Goal: Task Accomplishment & Management: Complete application form

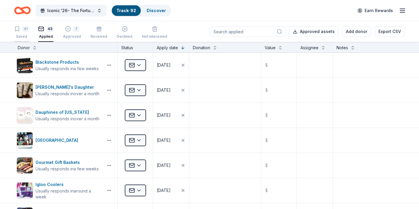
click at [23, 30] on div "41" at bounding box center [25, 29] width 6 height 6
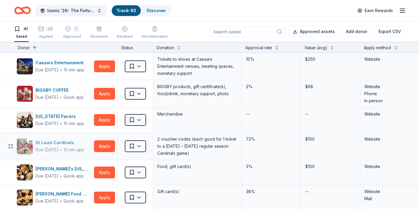
click at [53, 143] on div "St Louis Cardinals" at bounding box center [59, 142] width 49 height 7
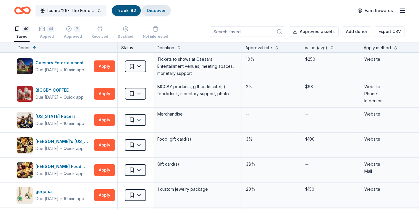
click at [155, 13] on div "Discover" at bounding box center [156, 10] width 29 height 11
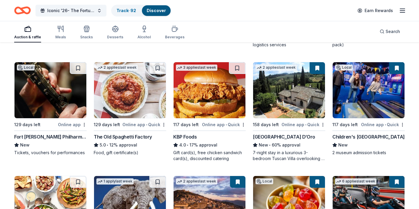
scroll to position [504, 0]
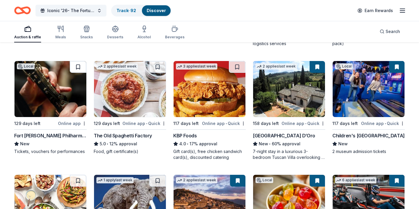
click at [77, 69] on button at bounding box center [78, 67] width 17 height 12
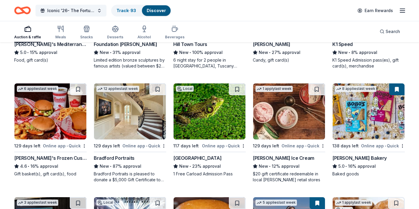
scroll to position [710, 0]
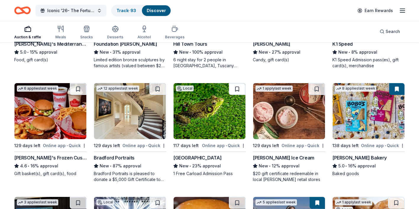
click at [235, 91] on button at bounding box center [237, 89] width 17 height 12
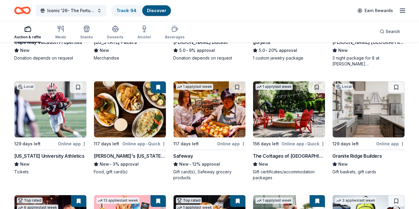
scroll to position [1399, 0]
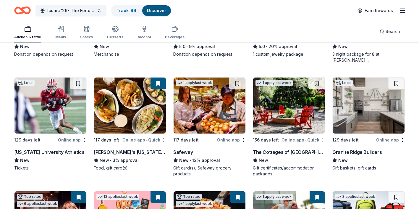
click at [275, 154] on div "The Cottages of Napa Valley" at bounding box center [289, 152] width 72 height 7
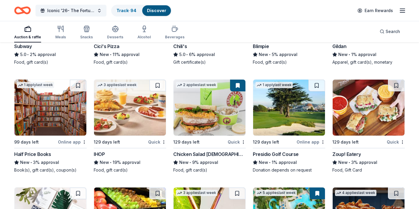
scroll to position [3301, 0]
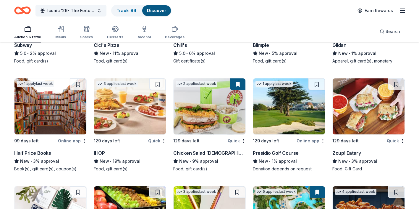
click at [275, 123] on img at bounding box center [289, 107] width 72 height 56
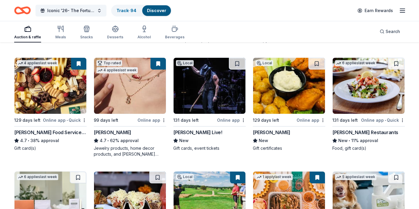
scroll to position [0, 0]
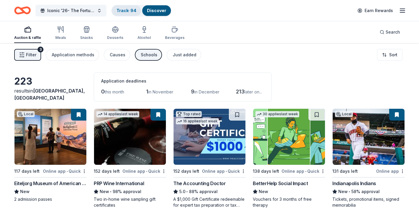
click at [121, 12] on link "Track · 94" at bounding box center [126, 10] width 20 height 5
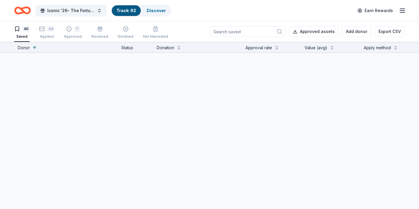
scroll to position [0, 0]
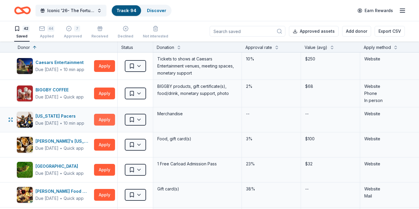
click at [102, 122] on button "Apply" at bounding box center [104, 120] width 21 height 12
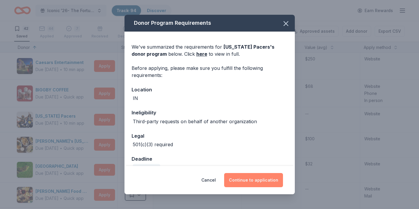
click at [242, 182] on button "Continue to application" at bounding box center [253, 180] width 59 height 14
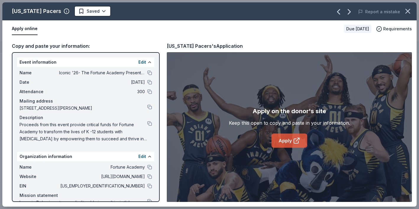
click at [291, 141] on link "Apply" at bounding box center [289, 141] width 36 height 14
click at [149, 189] on div "EIN 35-2148108" at bounding box center [85, 186] width 132 height 7
click at [151, 186] on button at bounding box center [149, 186] width 5 height 5
click at [149, 124] on button at bounding box center [149, 123] width 5 height 5
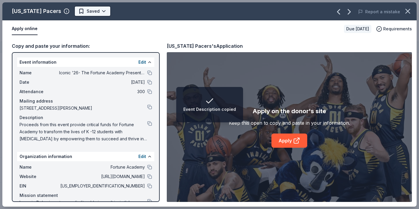
click at [93, 12] on html "Event Description copied Iconic '26- The Fortune Academy Presents the Roaring 2…" at bounding box center [209, 104] width 419 height 209
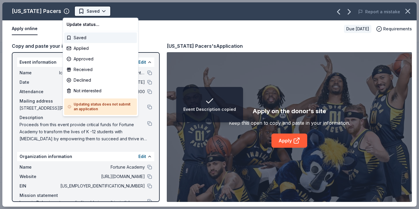
scroll to position [0, 0]
click at [92, 48] on div "Applied" at bounding box center [100, 48] width 73 height 11
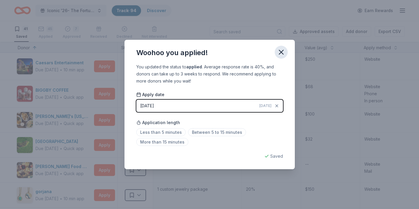
click at [281, 54] on icon "button" at bounding box center [281, 52] width 8 height 8
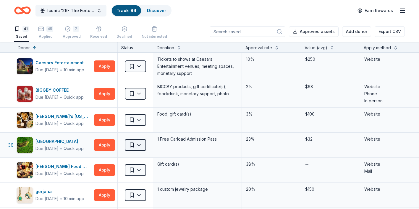
click at [139, 148] on html "Iconic '26- The Fortune Academy Presents the Roaring 20's Track · 94 Discover E…" at bounding box center [209, 104] width 419 height 209
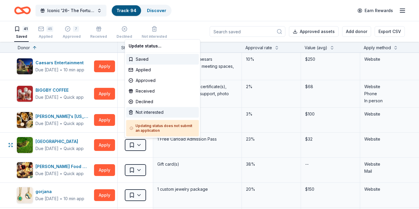
click at [144, 113] on div "Not interested" at bounding box center [162, 112] width 73 height 11
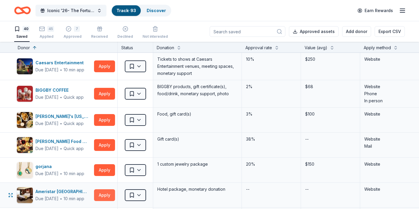
click at [100, 196] on button "Apply" at bounding box center [104, 196] width 21 height 12
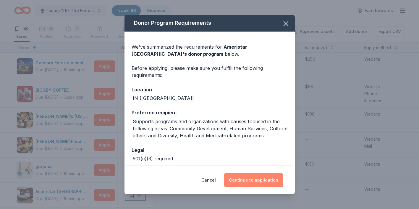
click at [246, 179] on button "Continue to application" at bounding box center [253, 180] width 59 height 14
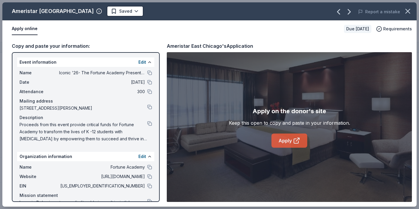
click at [278, 143] on link "Apply" at bounding box center [289, 141] width 36 height 14
click at [405, 13] on icon "button" at bounding box center [407, 11] width 8 height 8
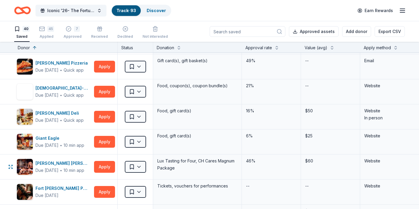
scroll to position [709, 0]
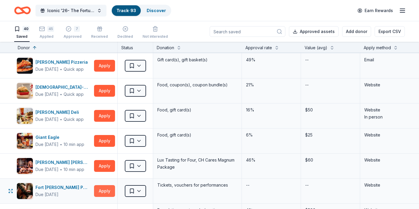
click at [100, 189] on button "Apply" at bounding box center [104, 191] width 21 height 12
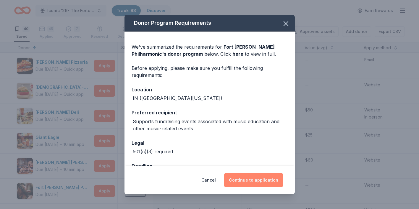
click at [260, 185] on button "Continue to application" at bounding box center [253, 180] width 59 height 14
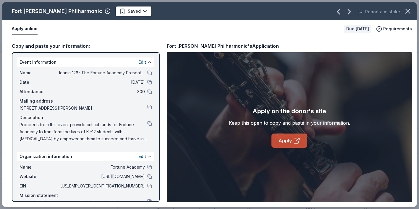
click at [297, 142] on icon at bounding box center [296, 140] width 7 height 7
click at [148, 187] on button at bounding box center [149, 186] width 5 height 5
click at [149, 124] on button at bounding box center [149, 123] width 5 height 5
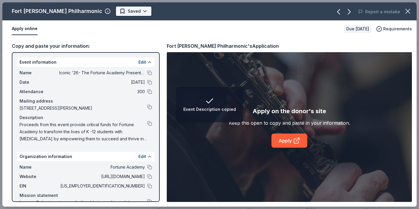
click at [108, 13] on html "Event Description copied Iconic '26- The Fortune Academy Presents the Roaring 2…" at bounding box center [209, 104] width 419 height 209
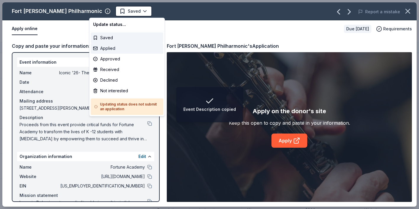
click at [118, 48] on div "Applied" at bounding box center [127, 48] width 73 height 11
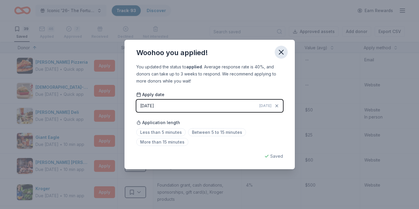
click at [282, 51] on icon "button" at bounding box center [281, 52] width 8 height 8
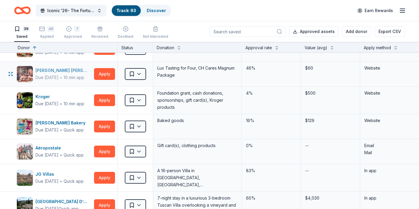
scroll to position [805, 0]
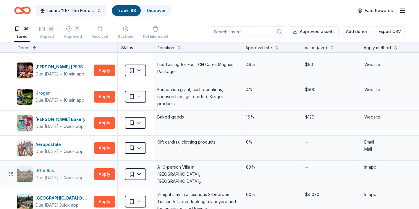
click at [46, 171] on div "JG Villas" at bounding box center [59, 170] width 48 height 7
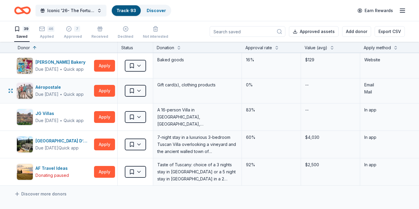
scroll to position [864, 0]
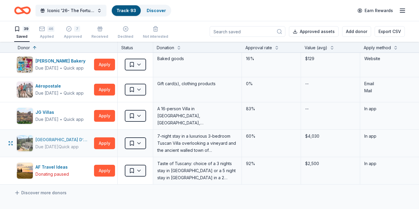
click at [59, 139] on div "Villa Sogni D’Oro" at bounding box center [63, 139] width 56 height 7
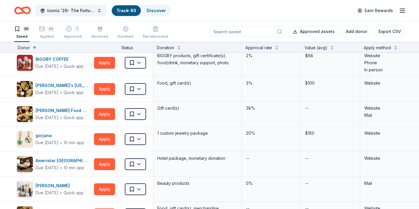
scroll to position [0, 0]
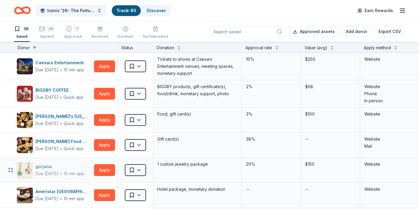
click at [46, 169] on div "gorjana" at bounding box center [59, 166] width 49 height 7
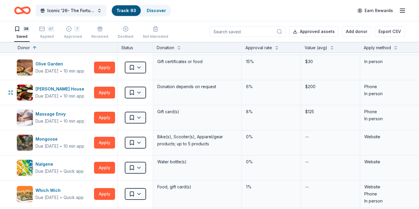
scroll to position [530, 0]
click at [99, 141] on button "Apply" at bounding box center [104, 143] width 21 height 12
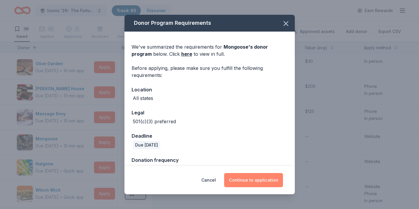
click at [242, 182] on button "Continue to application" at bounding box center [253, 180] width 59 height 14
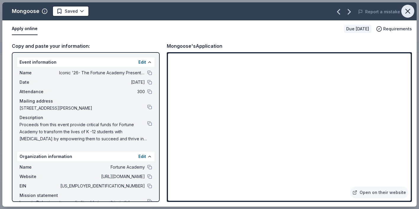
click at [409, 7] on icon "button" at bounding box center [407, 11] width 8 height 8
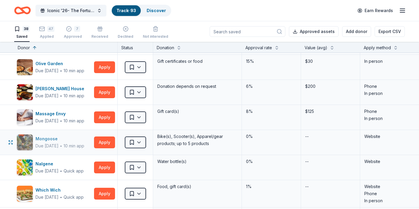
click at [44, 140] on div "Mongoose" at bounding box center [59, 139] width 49 height 7
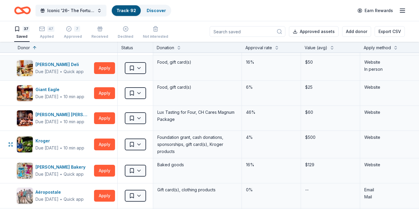
scroll to position [705, 0]
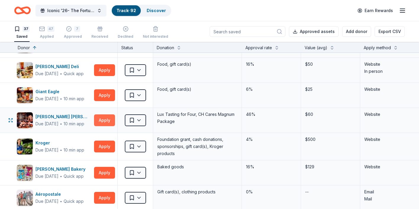
click at [101, 123] on button "Apply" at bounding box center [104, 121] width 21 height 12
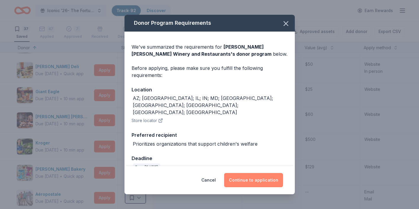
click at [255, 177] on button "Continue to application" at bounding box center [253, 180] width 59 height 14
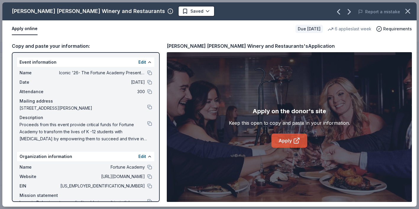
click at [284, 139] on link "Apply" at bounding box center [289, 141] width 36 height 14
click at [150, 123] on button at bounding box center [149, 123] width 5 height 5
click at [150, 187] on button at bounding box center [149, 186] width 5 height 5
click at [148, 11] on html "Iconic '26- The Fortune Academy Presents the Roaring 20's Track · 92 Discover E…" at bounding box center [209, 104] width 419 height 209
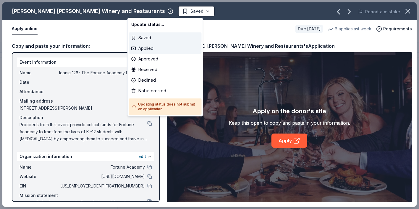
click at [148, 51] on div "Applied" at bounding box center [165, 48] width 73 height 11
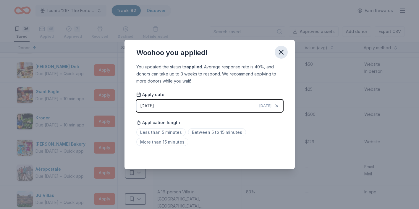
click at [279, 54] on icon "button" at bounding box center [281, 52] width 8 height 8
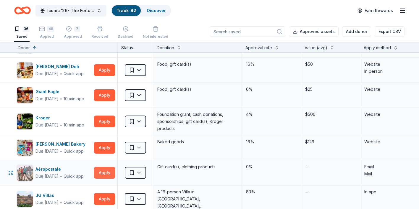
click at [101, 175] on button "Apply" at bounding box center [104, 173] width 21 height 12
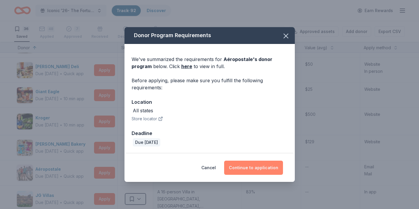
click at [249, 169] on button "Continue to application" at bounding box center [253, 168] width 59 height 14
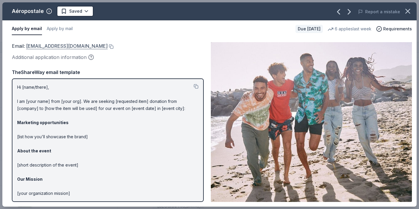
click at [105, 47] on link "charitabledonations@aeropostale.com" at bounding box center [67, 46] width 82 height 8
click at [86, 12] on html "Iconic '26- The Fortune Academy Presents the Roaring 20's Track · 92 Discover E…" at bounding box center [209, 104] width 419 height 209
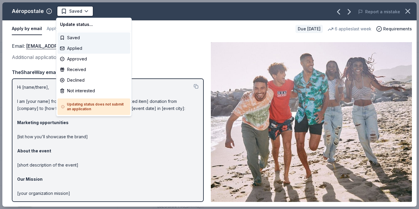
click at [89, 50] on div "Applied" at bounding box center [94, 48] width 73 height 11
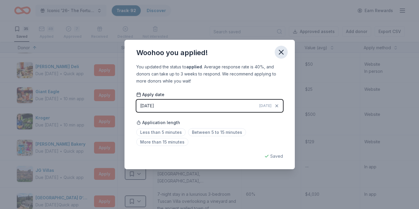
click at [282, 51] on icon "button" at bounding box center [281, 52] width 4 height 4
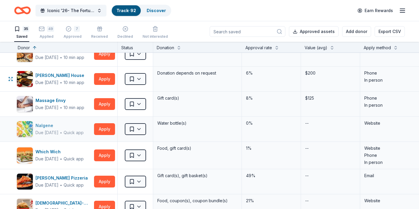
scroll to position [545, 0]
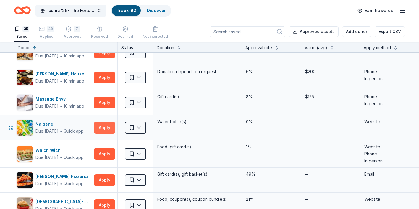
click at [99, 131] on button "Apply" at bounding box center [104, 128] width 21 height 12
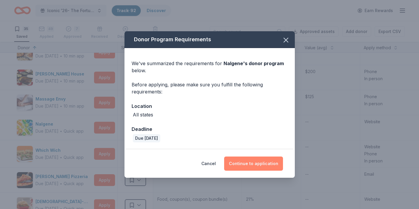
click at [257, 168] on button "Continue to application" at bounding box center [253, 164] width 59 height 14
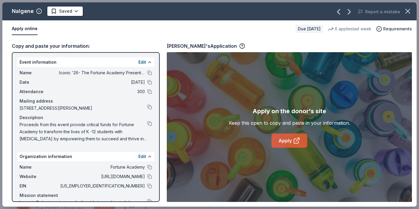
click at [278, 139] on link "Apply" at bounding box center [289, 141] width 36 height 14
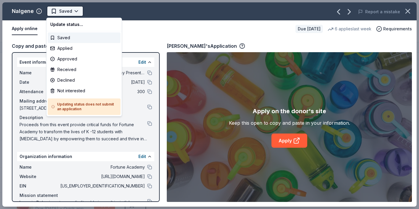
click at [76, 14] on html "Iconic '26- The Fortune Academy Presents the Roaring 20's Track · 92 Discover E…" at bounding box center [209, 104] width 419 height 209
click at [72, 92] on div "Not interested" at bounding box center [84, 91] width 73 height 11
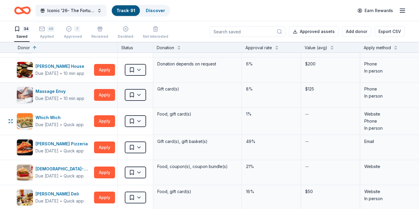
scroll to position [554, 0]
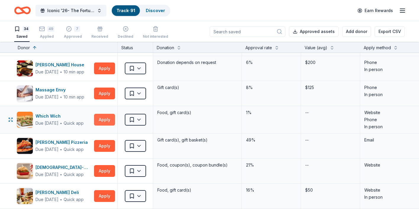
click at [102, 122] on button "Apply" at bounding box center [104, 120] width 21 height 12
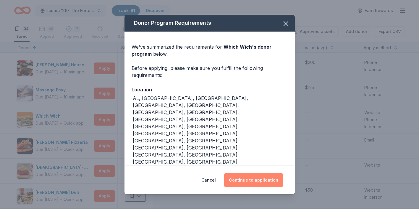
click at [242, 176] on button "Continue to application" at bounding box center [253, 180] width 59 height 14
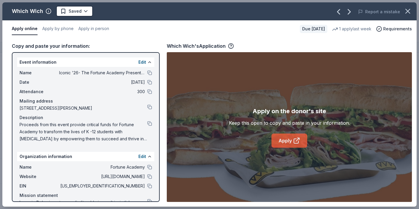
click at [286, 138] on link "Apply" at bounding box center [289, 141] width 36 height 14
click at [76, 9] on html "Iconic '26- The Fortune Academy Presents the Roaring 20's Track · 91 Discover E…" at bounding box center [209, 104] width 419 height 209
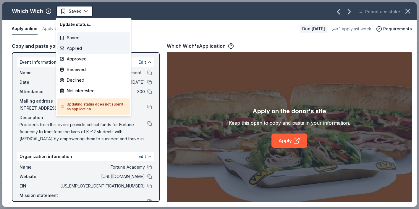
click at [79, 51] on div "Applied" at bounding box center [93, 48] width 73 height 11
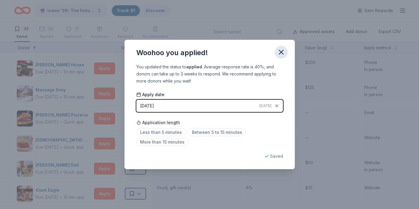
click at [281, 52] on icon "button" at bounding box center [281, 52] width 8 height 8
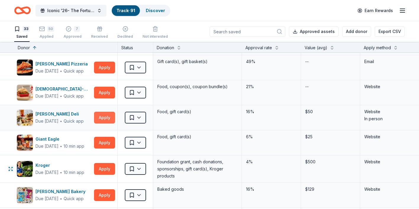
scroll to position [605, 0]
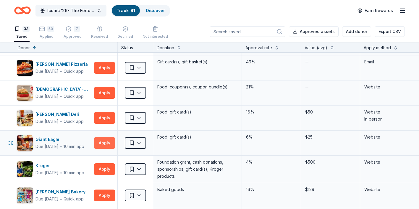
click at [102, 143] on button "Apply" at bounding box center [104, 143] width 21 height 12
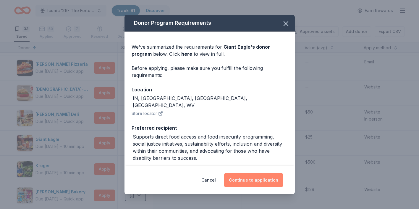
click at [263, 183] on button "Continue to application" at bounding box center [253, 180] width 59 height 14
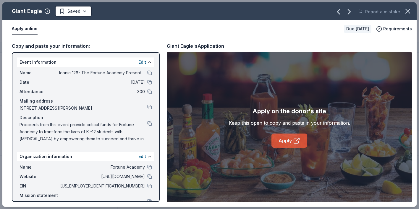
click at [294, 140] on icon at bounding box center [296, 140] width 7 height 7
click at [408, 11] on icon "button" at bounding box center [407, 11] width 8 height 8
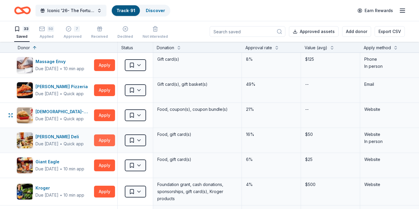
scroll to position [582, 0]
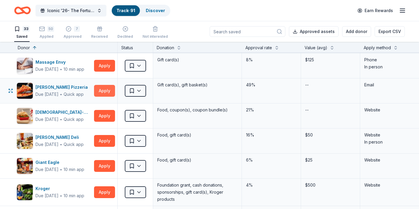
click at [103, 96] on button "Apply" at bounding box center [104, 91] width 21 height 12
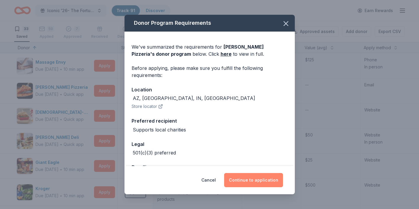
click at [238, 178] on button "Continue to application" at bounding box center [253, 180] width 59 height 14
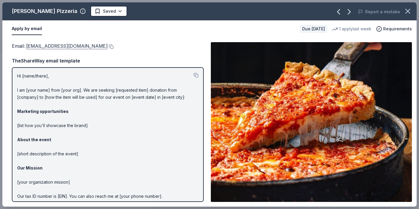
click at [76, 48] on link "donations@loumalnatis.com" at bounding box center [67, 46] width 82 height 8
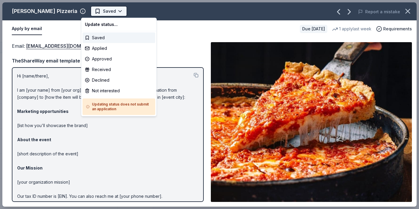
click at [110, 11] on html "Iconic '26- The Fortune Academy Presents the Roaring 20's Track · 91 Discover E…" at bounding box center [209, 104] width 419 height 209
click at [108, 49] on div "Applied" at bounding box center [118, 48] width 73 height 11
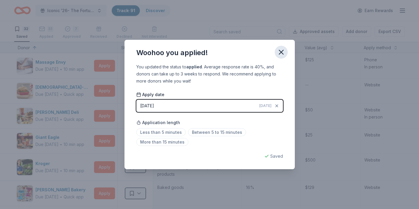
click at [280, 49] on icon "button" at bounding box center [281, 52] width 8 height 8
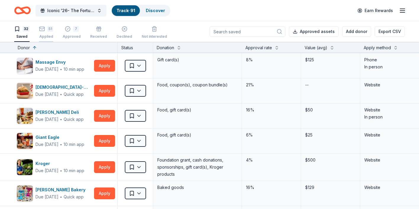
click at [45, 32] on div "51 Applied" at bounding box center [46, 32] width 14 height 13
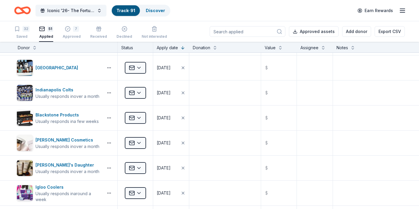
scroll to position [250, 0]
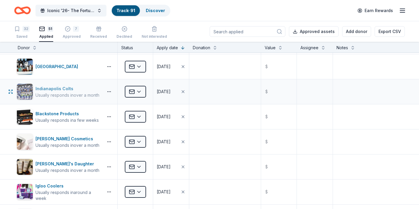
click at [62, 88] on div "Indianapolis Colts" at bounding box center [67, 88] width 64 height 7
click at [25, 30] on div "32" at bounding box center [25, 29] width 7 height 6
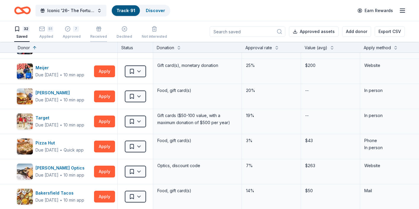
click at [96, 33] on div "Received" at bounding box center [98, 32] width 17 height 13
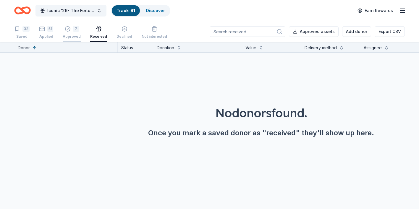
click at [72, 35] on div "Approved" at bounding box center [72, 36] width 18 height 5
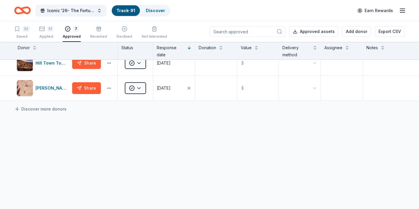
scroll to position [137, 0]
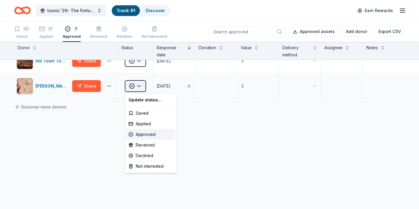
click at [141, 88] on html "Iconic '26- The Fortune Academy Presents the Roaring 20's Track · 91 Discover E…" at bounding box center [209, 104] width 419 height 209
click at [143, 146] on div "Received" at bounding box center [150, 145] width 49 height 11
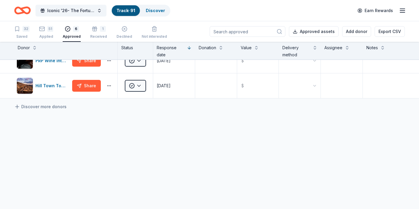
scroll to position [112, 0]
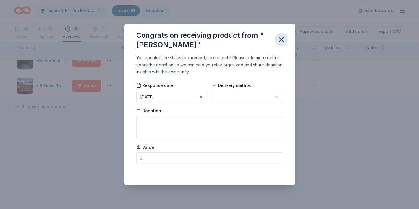
click at [283, 38] on icon "button" at bounding box center [281, 40] width 4 height 4
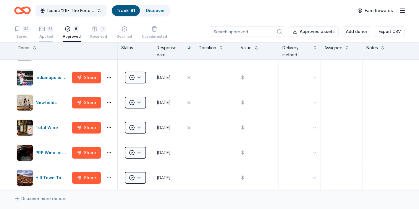
click at [46, 37] on div "Applied" at bounding box center [46, 36] width 14 height 5
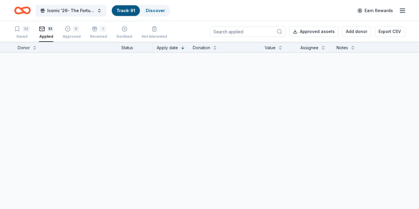
scroll to position [1142, 0]
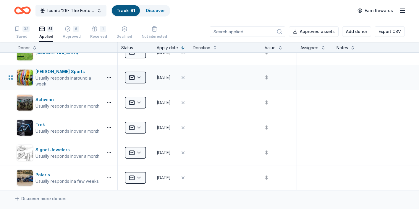
click at [137, 79] on html "Iconic '26- The Fortune Academy Presents the Roaring 20's Track · 91 Discover E…" at bounding box center [209, 104] width 419 height 209
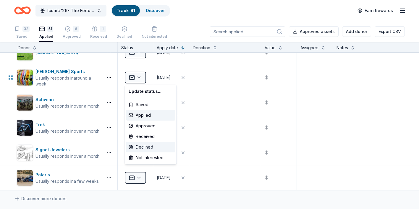
click at [141, 148] on div "Declined" at bounding box center [150, 147] width 49 height 11
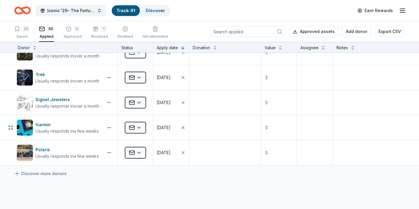
scroll to position [1117, 0]
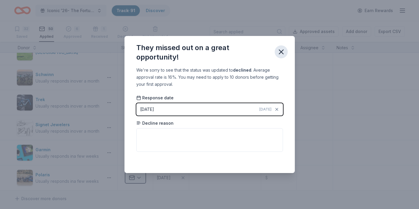
click at [281, 54] on icon "button" at bounding box center [281, 52] width 8 height 8
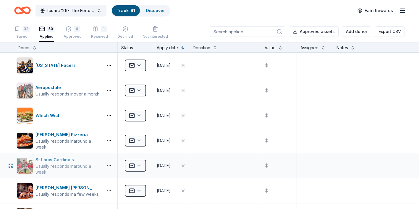
scroll to position [0, 0]
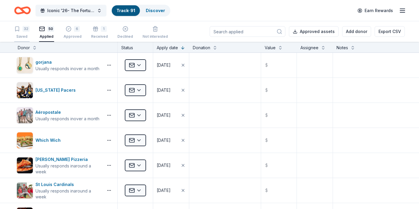
click at [22, 28] on div "32" at bounding box center [25, 29] width 7 height 6
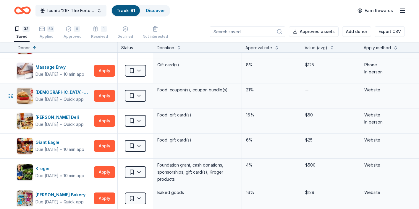
scroll to position [578, 0]
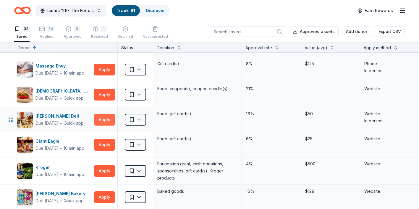
click at [101, 121] on button "Apply" at bounding box center [104, 120] width 21 height 12
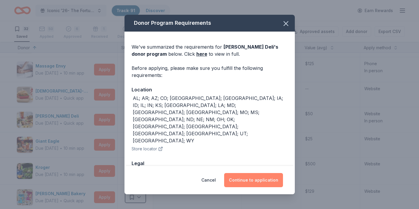
click at [230, 181] on button "Continue to application" at bounding box center [253, 180] width 59 height 14
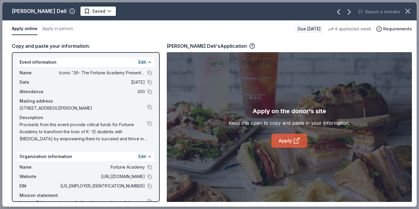
click at [284, 139] on link "Apply" at bounding box center [289, 141] width 36 height 14
click at [407, 10] on icon "button" at bounding box center [407, 11] width 8 height 8
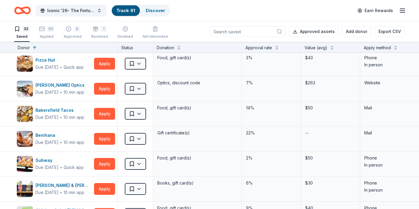
scroll to position [263, 0]
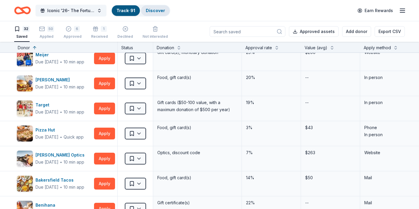
click at [157, 12] on link "Discover" at bounding box center [155, 10] width 19 height 5
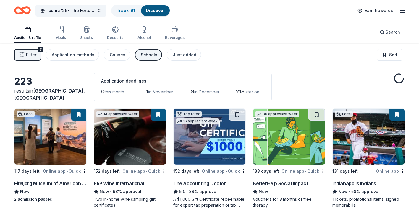
click at [152, 58] on div "Schools" at bounding box center [149, 54] width 17 height 7
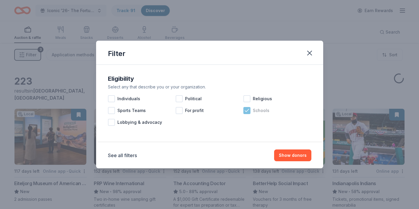
click at [249, 114] on div at bounding box center [246, 110] width 7 height 7
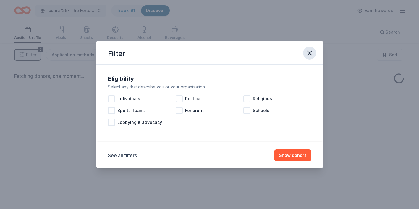
click at [309, 52] on icon "button" at bounding box center [309, 53] width 8 height 8
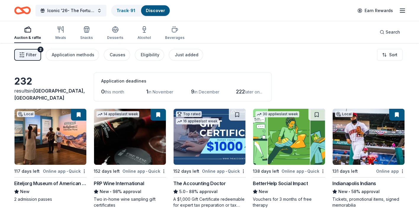
click at [28, 53] on span "Filter" at bounding box center [31, 54] width 10 height 7
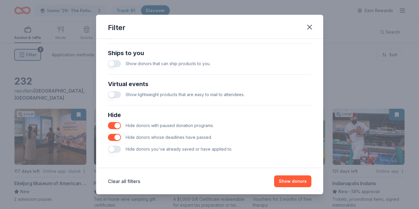
scroll to position [259, 0]
click at [118, 148] on button "button" at bounding box center [114, 148] width 13 height 7
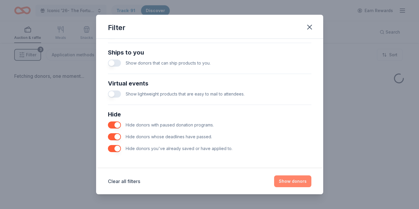
click at [289, 181] on button "Show donors" at bounding box center [292, 182] width 37 height 12
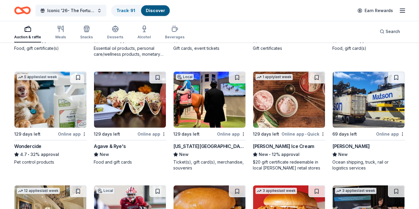
scroll to position [268, 0]
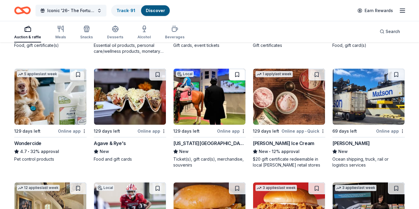
click at [234, 76] on button at bounding box center [237, 75] width 17 height 12
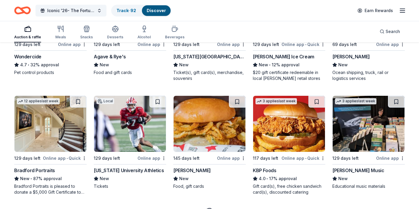
scroll to position [355, 0]
click at [155, 102] on button at bounding box center [157, 102] width 17 height 12
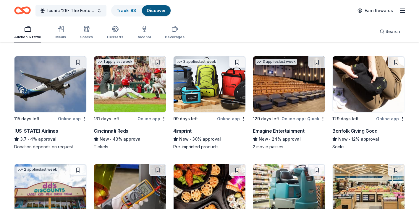
scroll to position [959, 0]
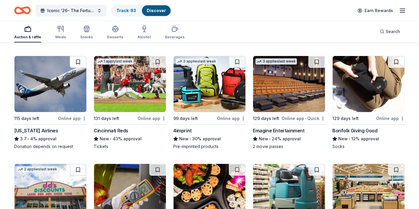
click at [74, 64] on button at bounding box center [78, 62] width 17 height 12
click at [153, 63] on button at bounding box center [157, 62] width 17 height 12
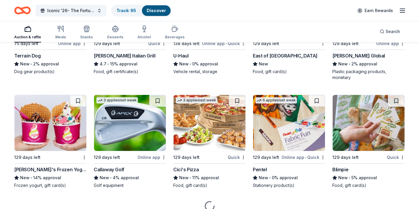
scroll to position [1708, 0]
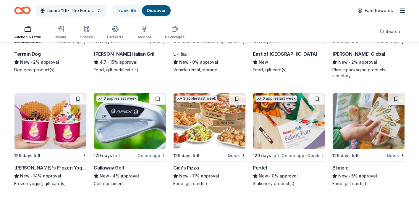
click at [158, 98] on button at bounding box center [157, 99] width 17 height 12
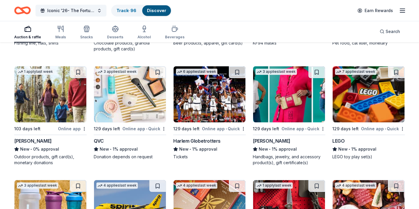
scroll to position [2511, 0]
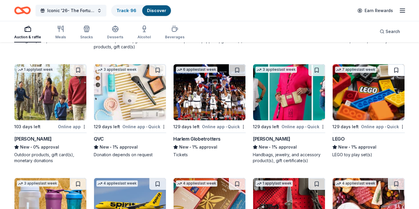
click at [394, 74] on button at bounding box center [395, 70] width 17 height 12
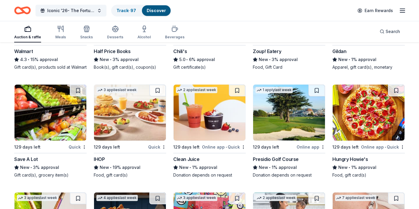
scroll to position [1900, 0]
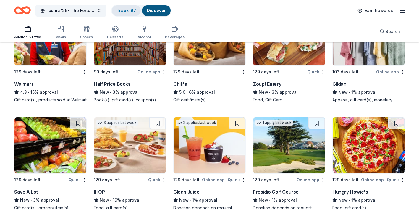
click at [136, 8] on div "Track · 97" at bounding box center [126, 10] width 29 height 11
click at [135, 11] on link "Track · 97" at bounding box center [125, 10] width 19 height 5
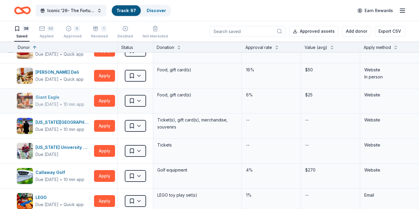
scroll to position [648, 0]
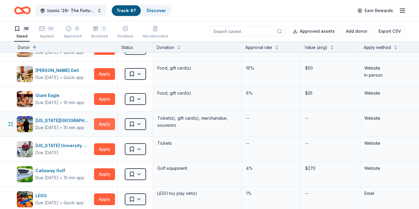
click at [97, 123] on button "Apply" at bounding box center [104, 124] width 21 height 12
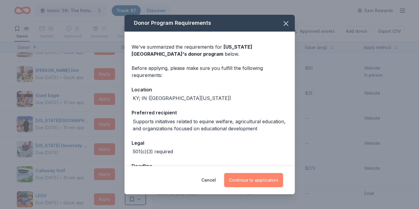
click at [252, 187] on button "Continue to application" at bounding box center [253, 180] width 59 height 14
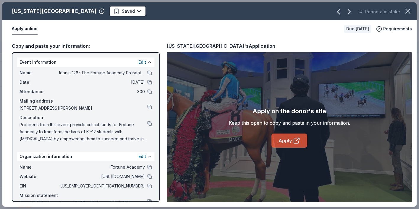
click at [292, 138] on link "Apply" at bounding box center [289, 141] width 36 height 14
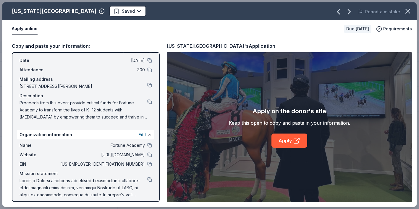
scroll to position [26, 0]
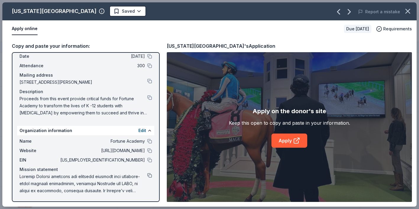
click at [150, 178] on button at bounding box center [149, 175] width 5 height 5
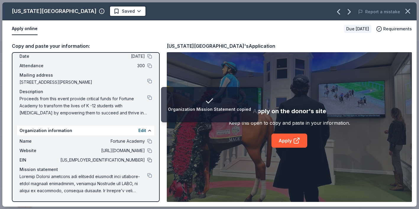
click at [150, 160] on button at bounding box center [149, 160] width 5 height 5
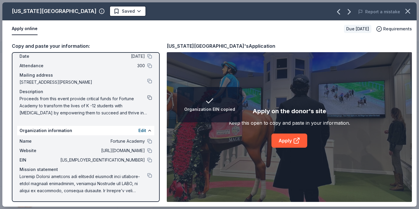
click at [149, 98] on button at bounding box center [149, 97] width 5 height 5
click at [111, 14] on html "Event Description copied Iconic '26- The Fortune Academy Presents the Roaring 2…" at bounding box center [209, 104] width 419 height 209
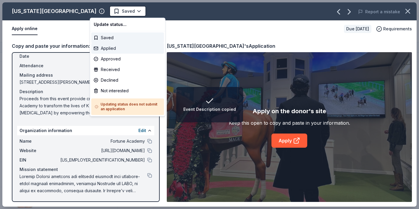
click at [111, 48] on div "Applied" at bounding box center [127, 48] width 73 height 11
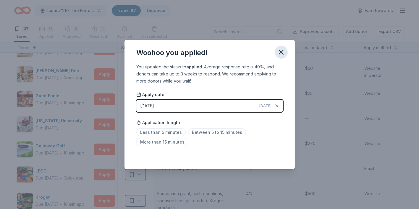
click at [281, 53] on icon "button" at bounding box center [281, 52] width 4 height 4
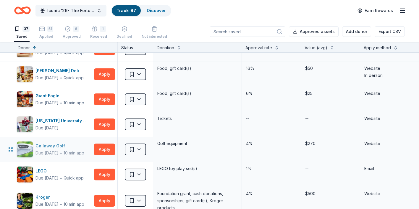
scroll to position [652, 0]
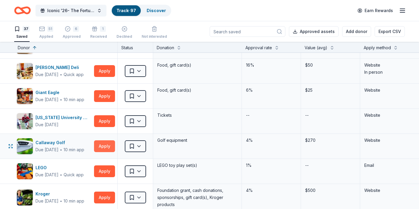
click at [103, 145] on button "Apply" at bounding box center [104, 147] width 21 height 12
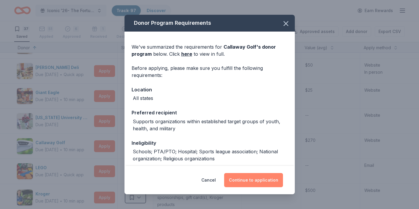
click at [241, 178] on button "Continue to application" at bounding box center [253, 180] width 59 height 14
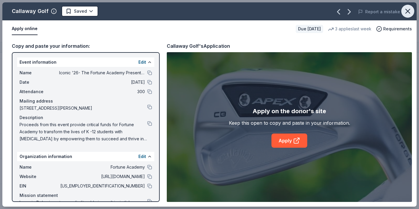
click at [409, 13] on icon "button" at bounding box center [407, 11] width 4 height 4
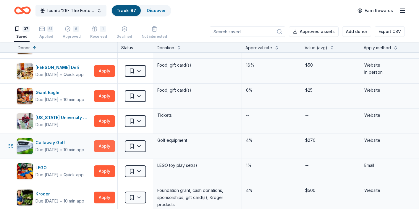
click at [104, 147] on button "Apply" at bounding box center [104, 147] width 21 height 12
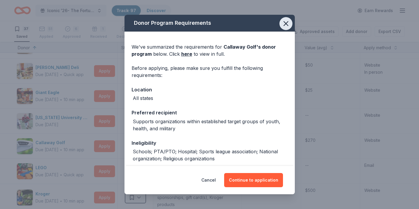
click at [286, 23] on icon "button" at bounding box center [285, 23] width 8 height 8
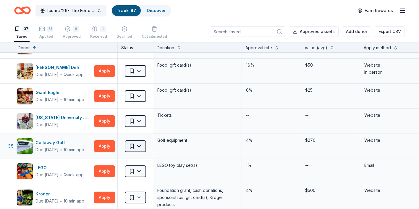
click at [136, 144] on html "Iconic '26- The Fortune Academy Presents the Roaring 20's Track · 97 Discover E…" at bounding box center [209, 104] width 419 height 209
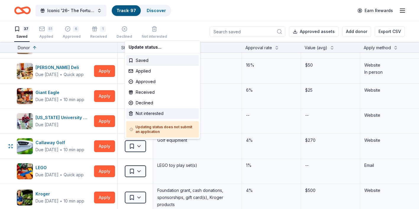
click at [148, 117] on div "Not interested" at bounding box center [162, 113] width 73 height 11
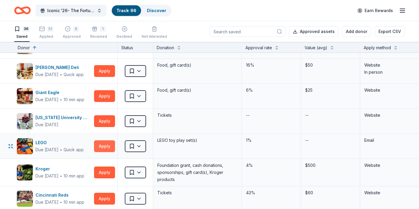
click at [107, 146] on button "Apply" at bounding box center [104, 147] width 21 height 12
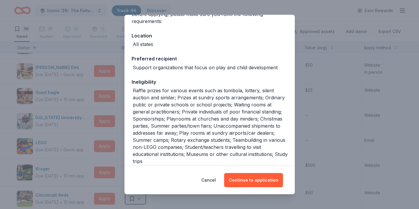
scroll to position [54, 0]
click at [267, 177] on button "Continue to application" at bounding box center [253, 180] width 59 height 14
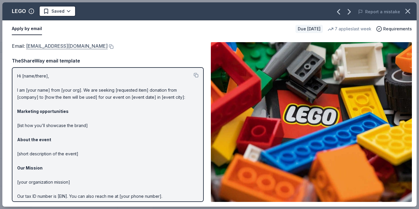
click at [58, 46] on link "charity@lego.com" at bounding box center [67, 46] width 82 height 8
click at [65, 10] on html "Iconic '26- The Fortune Academy Presents the Roaring 20's Track · 96 Discover E…" at bounding box center [209, 104] width 419 height 209
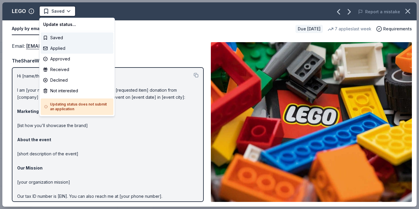
click at [63, 48] on div "Applied" at bounding box center [77, 48] width 73 height 11
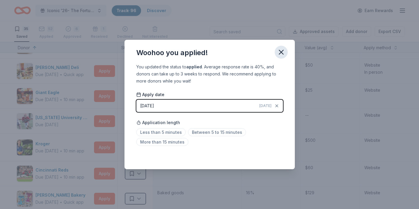
click at [283, 53] on icon "button" at bounding box center [281, 52] width 8 height 8
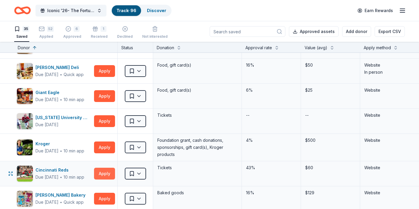
click at [108, 177] on button "Apply" at bounding box center [104, 174] width 21 height 12
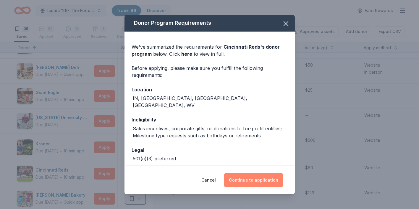
click at [250, 183] on button "Continue to application" at bounding box center [253, 180] width 59 height 14
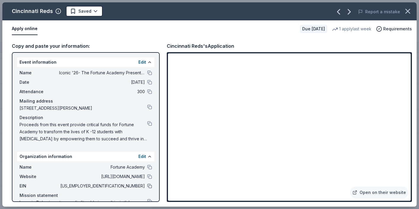
click at [149, 185] on button at bounding box center [149, 186] width 5 height 5
click at [150, 125] on button at bounding box center [149, 123] width 5 height 5
click at [95, 12] on html "Iconic '26- The Fortune Academy Presents the Roaring 20's Track · 96 Discover E…" at bounding box center [209, 104] width 419 height 209
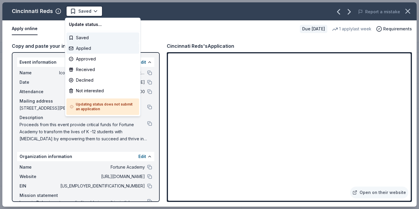
click at [98, 51] on div "Applied" at bounding box center [102, 48] width 73 height 11
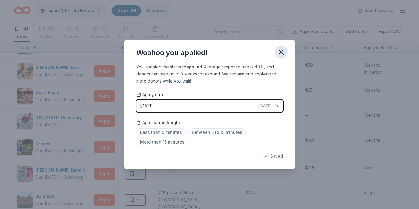
click at [281, 56] on icon "button" at bounding box center [281, 52] width 8 height 8
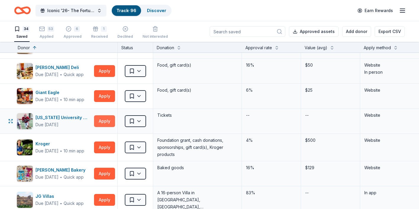
click at [98, 124] on button "Apply" at bounding box center [104, 121] width 21 height 12
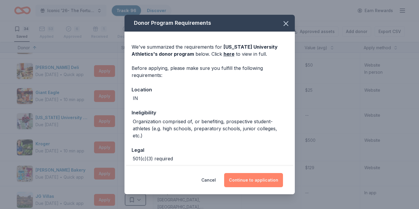
click at [257, 176] on button "Continue to application" at bounding box center [253, 180] width 59 height 14
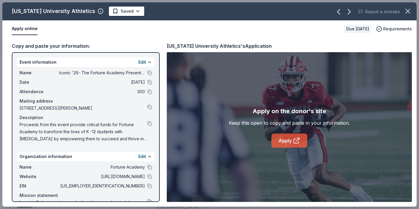
click at [283, 137] on link "Apply" at bounding box center [289, 141] width 36 height 14
click at [150, 187] on button at bounding box center [149, 186] width 5 height 5
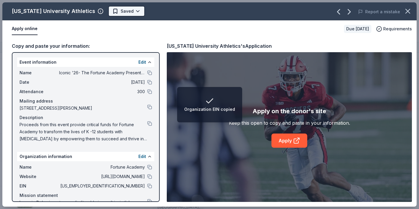
click at [112, 12] on html "Organization EIN copied Iconic '26- The Fortune Academy Presents the Roaring 20…" at bounding box center [209, 104] width 419 height 209
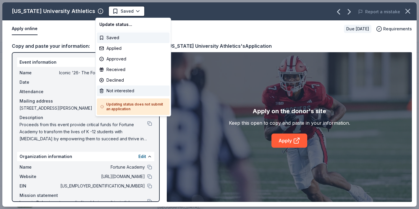
click at [120, 92] on div "Not interested" at bounding box center [133, 91] width 73 height 11
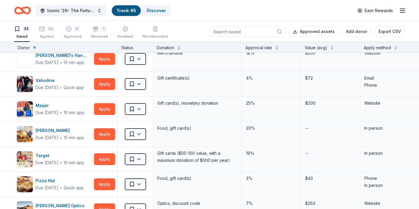
scroll to position [0, 0]
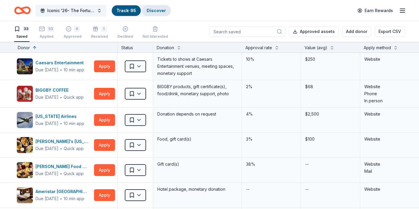
click at [158, 9] on link "Discover" at bounding box center [155, 10] width 19 height 5
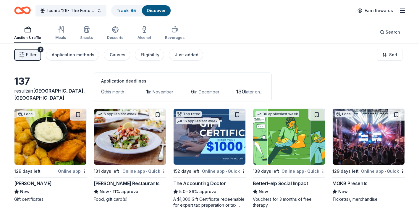
click at [33, 184] on div "Muldoon's" at bounding box center [33, 183] width 38 height 7
click at [120, 13] on div "Track · 95" at bounding box center [126, 10] width 29 height 11
click at [129, 11] on link "Track · 95" at bounding box center [125, 10] width 19 height 5
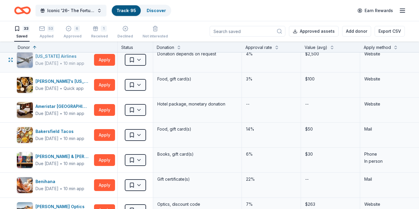
scroll to position [61, 0]
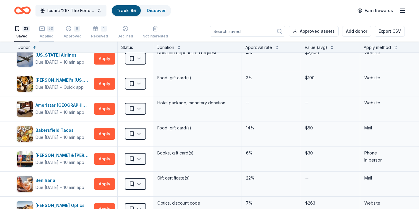
click at [50, 37] on div "Applied" at bounding box center [46, 36] width 15 height 5
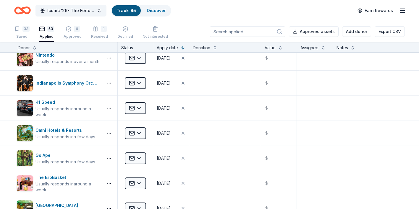
scroll to position [728, 0]
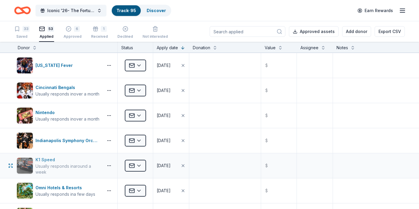
click at [50, 161] on div "K1 Speed" at bounding box center [67, 160] width 65 height 7
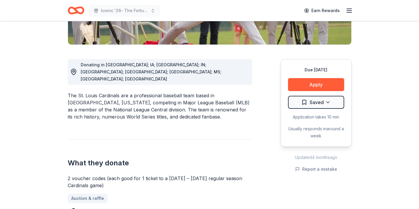
scroll to position [136, 0]
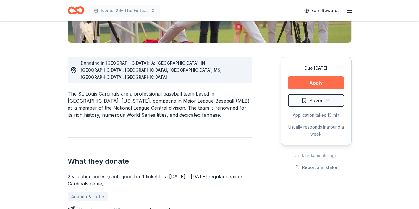
click at [316, 85] on button "Apply" at bounding box center [316, 82] width 56 height 13
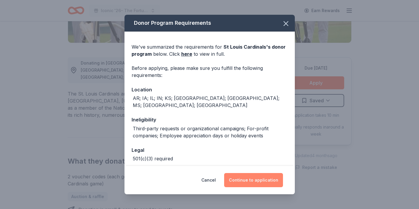
click at [250, 183] on button "Continue to application" at bounding box center [253, 180] width 59 height 14
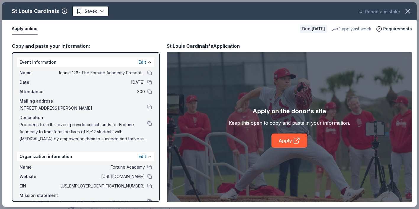
click at [149, 187] on button at bounding box center [149, 186] width 5 height 5
click at [149, 125] on button at bounding box center [149, 123] width 5 height 5
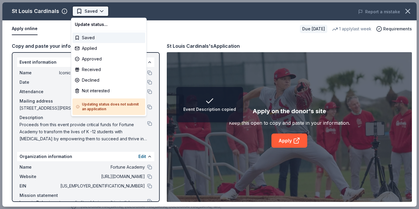
scroll to position [0, 0]
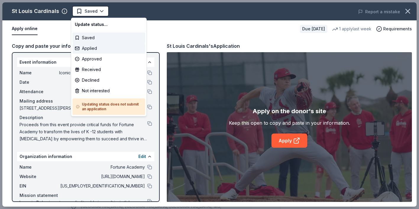
click at [99, 48] on div "Applied" at bounding box center [108, 48] width 73 height 11
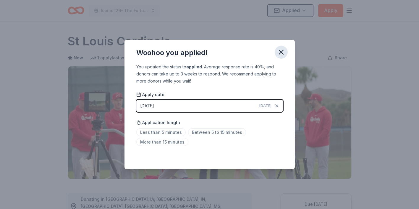
click at [281, 52] on icon "button" at bounding box center [281, 52] width 8 height 8
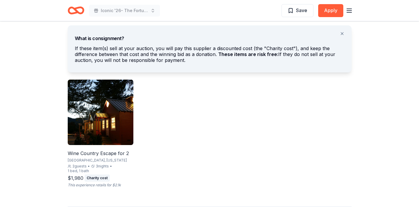
scroll to position [338, 0]
click at [119, 152] on div "Wine Country Escape for 2" at bounding box center [101, 153] width 66 height 7
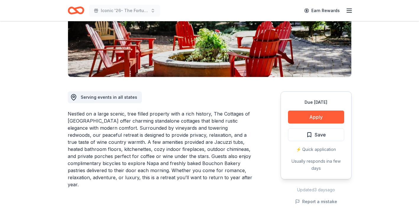
scroll to position [0, 0]
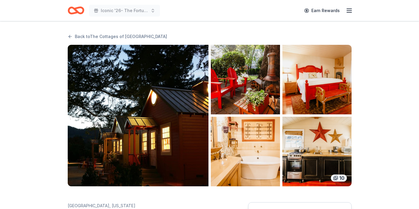
click at [184, 138] on img "button" at bounding box center [138, 116] width 141 height 142
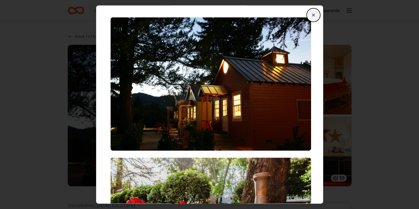
click at [308, 14] on button "Close" at bounding box center [313, 15] width 12 height 12
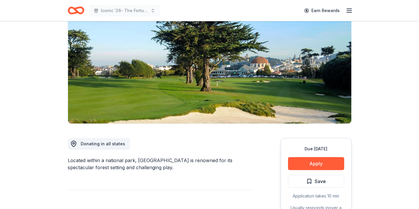
scroll to position [42, 0]
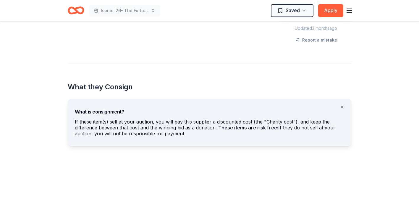
scroll to position [264, 0]
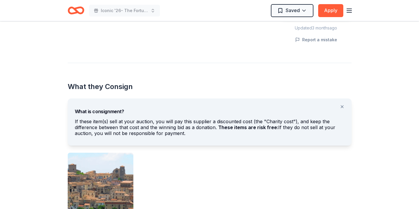
click at [120, 179] on img at bounding box center [101, 186] width 66 height 66
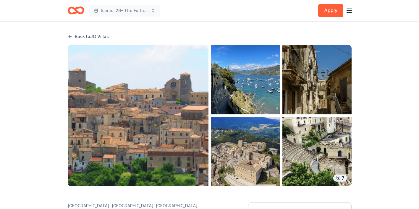
click at [81, 38] on link "Back to JG Villas" at bounding box center [88, 36] width 41 height 7
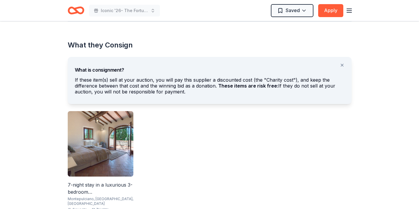
scroll to position [307, 0]
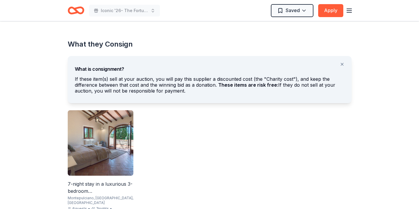
click at [92, 184] on div "7-night stay in a luxurious 3-bedroom [GEOGRAPHIC_DATA]" at bounding box center [101, 188] width 66 height 14
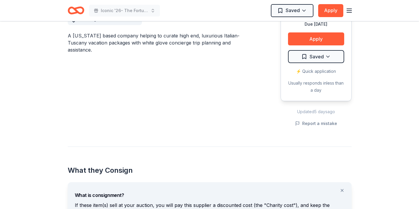
scroll to position [0, 0]
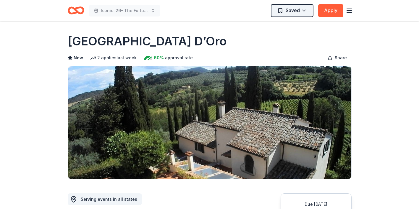
click at [301, 12] on html "Iconic '26- The Fortune Academy Presents the Roaring 20's Saved Apply Due [DATE…" at bounding box center [209, 104] width 419 height 209
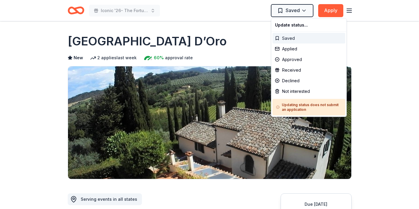
click at [281, 35] on div "Saved" at bounding box center [308, 38] width 73 height 11
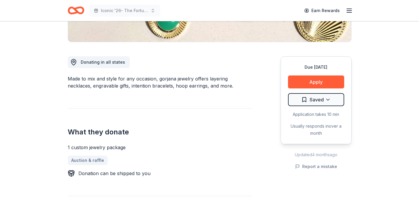
scroll to position [139, 0]
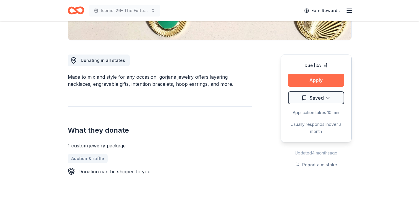
click at [318, 84] on button "Apply" at bounding box center [316, 80] width 56 height 13
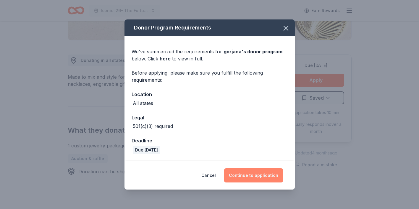
click at [273, 177] on button "Continue to application" at bounding box center [253, 176] width 59 height 14
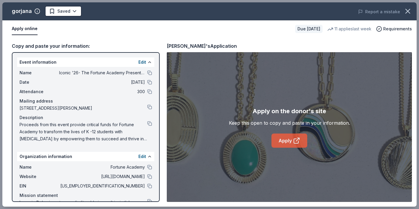
click at [304, 140] on link "Apply" at bounding box center [289, 141] width 36 height 14
click at [150, 186] on button at bounding box center [149, 186] width 5 height 5
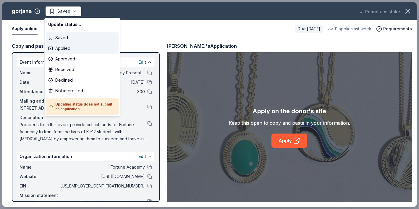
click at [70, 50] on div "Applied" at bounding box center [82, 48] width 73 height 11
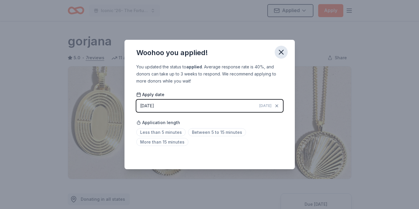
click at [280, 52] on icon "button" at bounding box center [281, 52] width 4 height 4
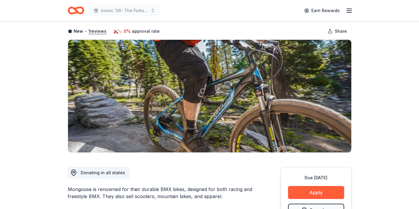
scroll to position [23, 0]
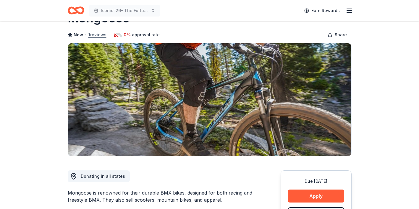
click at [92, 34] on button "1 reviews" at bounding box center [97, 34] width 18 height 7
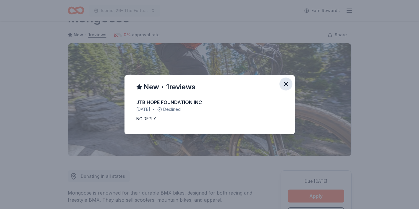
click at [286, 87] on icon "button" at bounding box center [285, 84] width 8 height 8
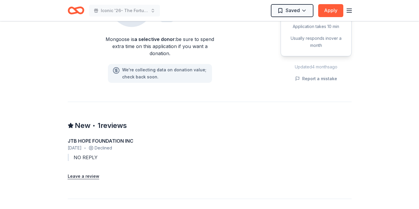
scroll to position [478, 0]
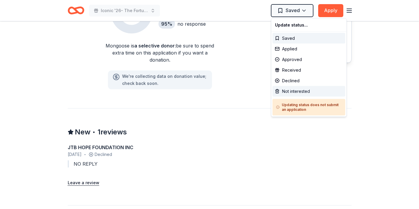
click at [294, 91] on div "Not interested" at bounding box center [308, 91] width 73 height 11
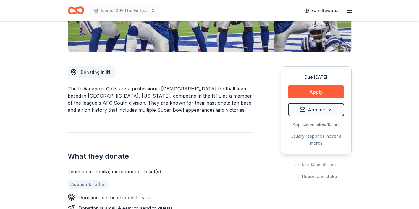
scroll to position [131, 0]
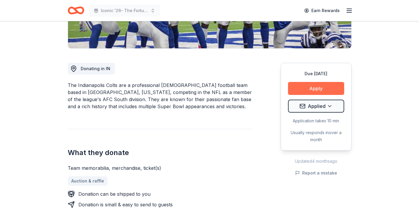
click at [306, 87] on button "Apply" at bounding box center [316, 88] width 56 height 13
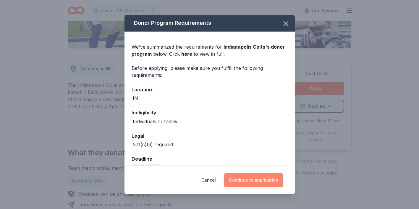
click at [248, 183] on button "Continue to application" at bounding box center [253, 180] width 59 height 14
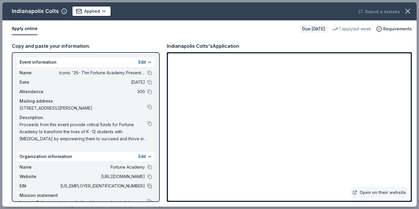
click at [149, 188] on button at bounding box center [149, 186] width 5 height 5
click at [149, 123] on button at bounding box center [149, 123] width 5 height 5
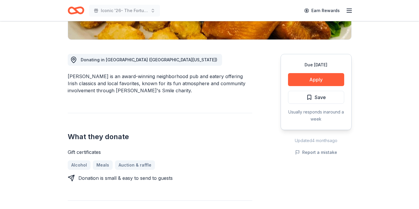
scroll to position [143, 0]
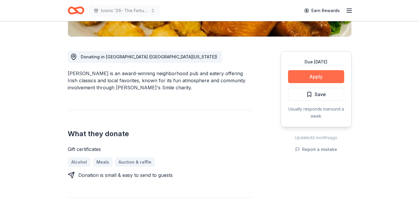
click at [311, 76] on button "Apply" at bounding box center [316, 76] width 56 height 13
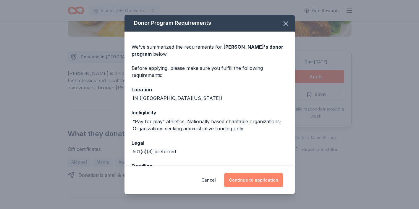
click at [234, 181] on button "Continue to application" at bounding box center [253, 180] width 59 height 14
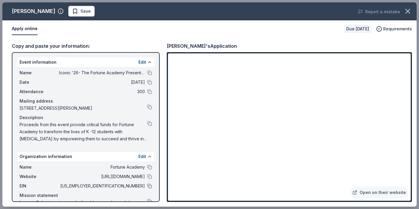
click at [150, 187] on button at bounding box center [149, 186] width 5 height 5
click at [149, 126] on button at bounding box center [149, 123] width 5 height 5
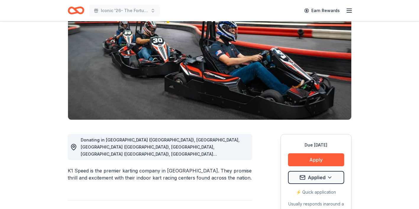
scroll to position [82, 0]
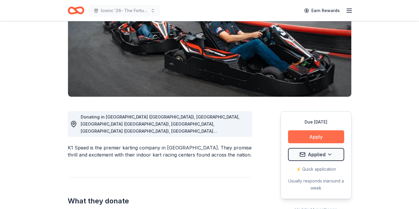
click at [288, 135] on button "Apply" at bounding box center [316, 137] width 56 height 13
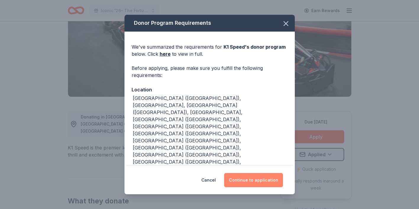
click at [243, 178] on button "Continue to application" at bounding box center [253, 180] width 59 height 14
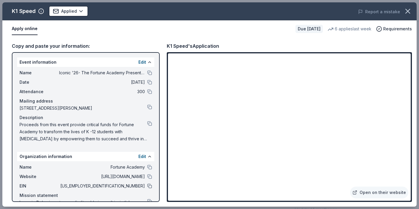
click at [151, 188] on button at bounding box center [149, 186] width 5 height 5
click at [149, 124] on button at bounding box center [149, 123] width 5 height 5
click at [150, 188] on button at bounding box center [149, 186] width 5 height 5
click at [149, 124] on button at bounding box center [149, 123] width 5 height 5
